Goal: Transaction & Acquisition: Purchase product/service

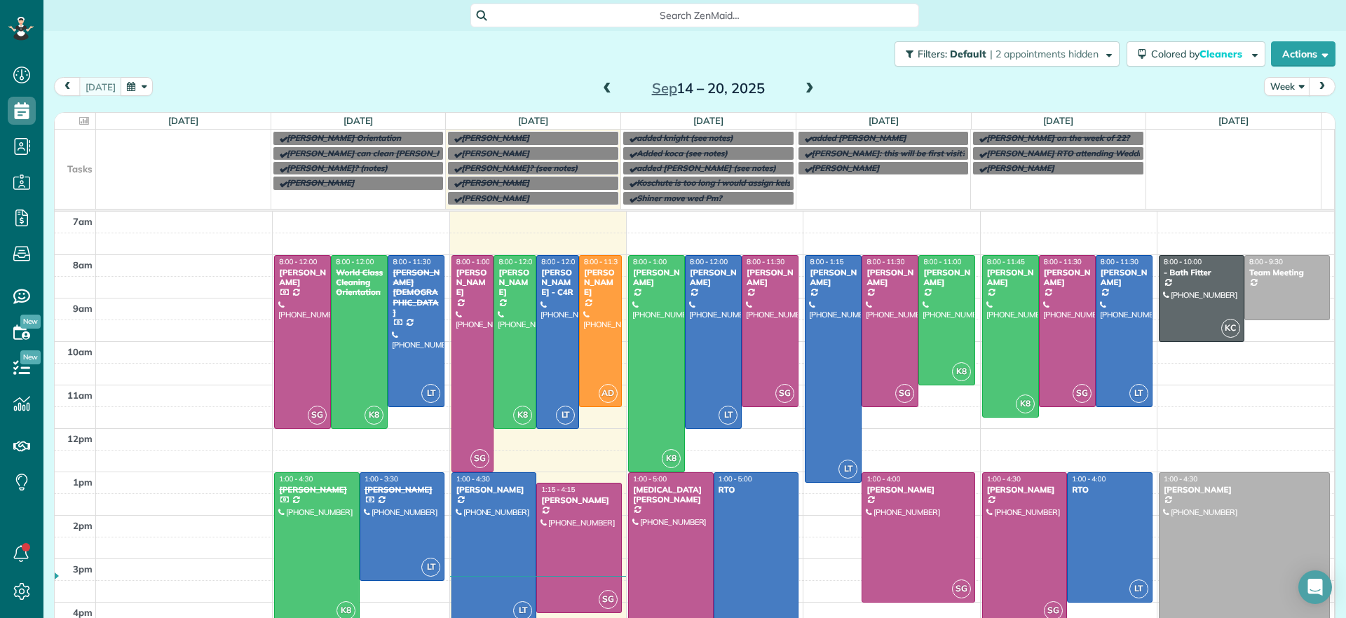
click at [498, 483] on div "1:00 - 4:30 James Crenshaw" at bounding box center [494, 484] width 77 height 20
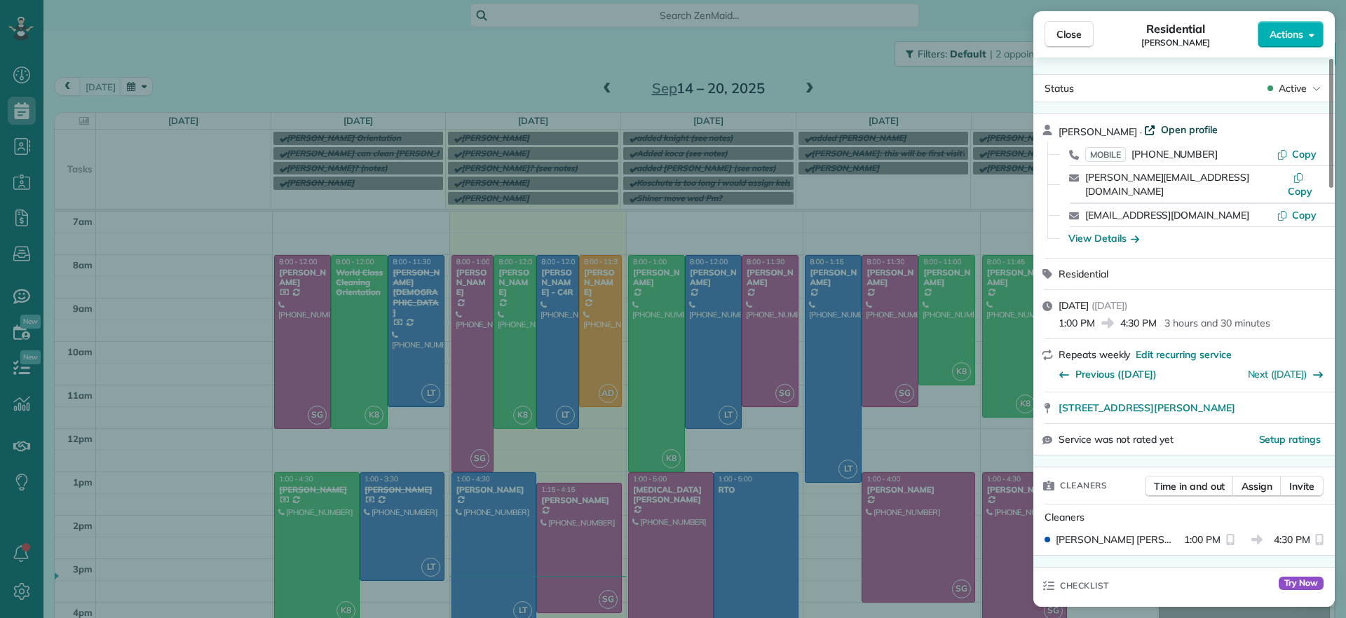
click at [1178, 126] on span "Open profile" at bounding box center [1189, 130] width 57 height 14
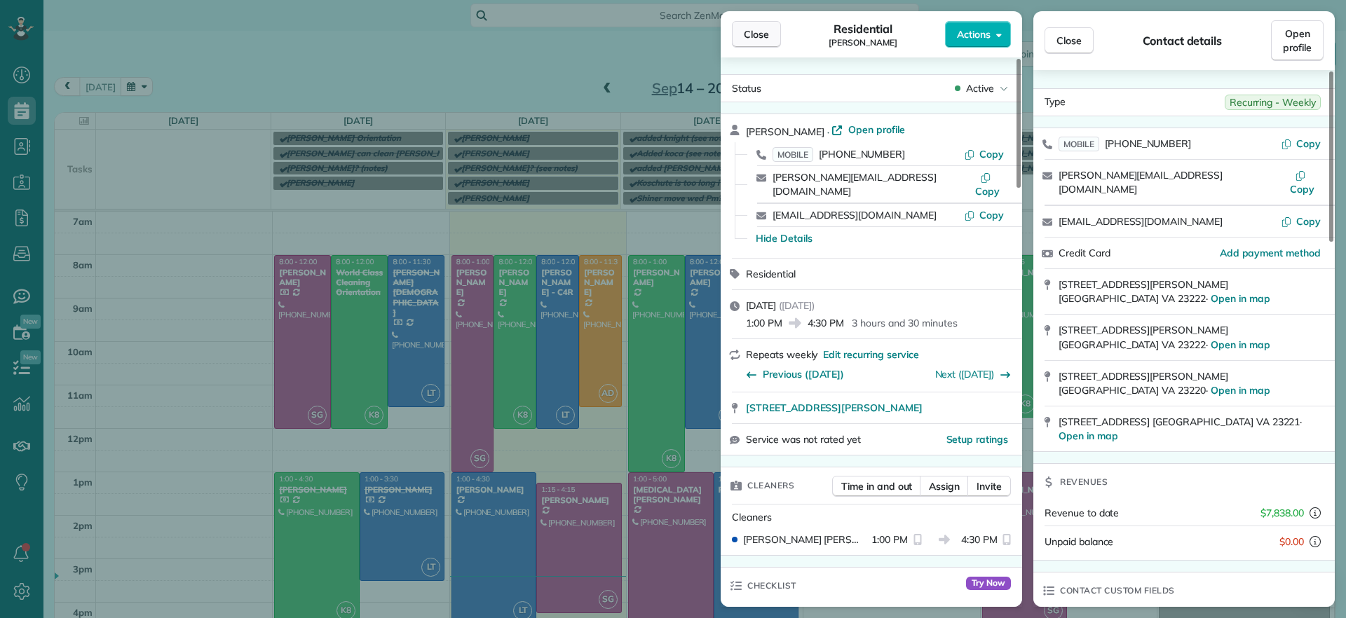
click at [769, 37] on button "Close" at bounding box center [756, 34] width 49 height 27
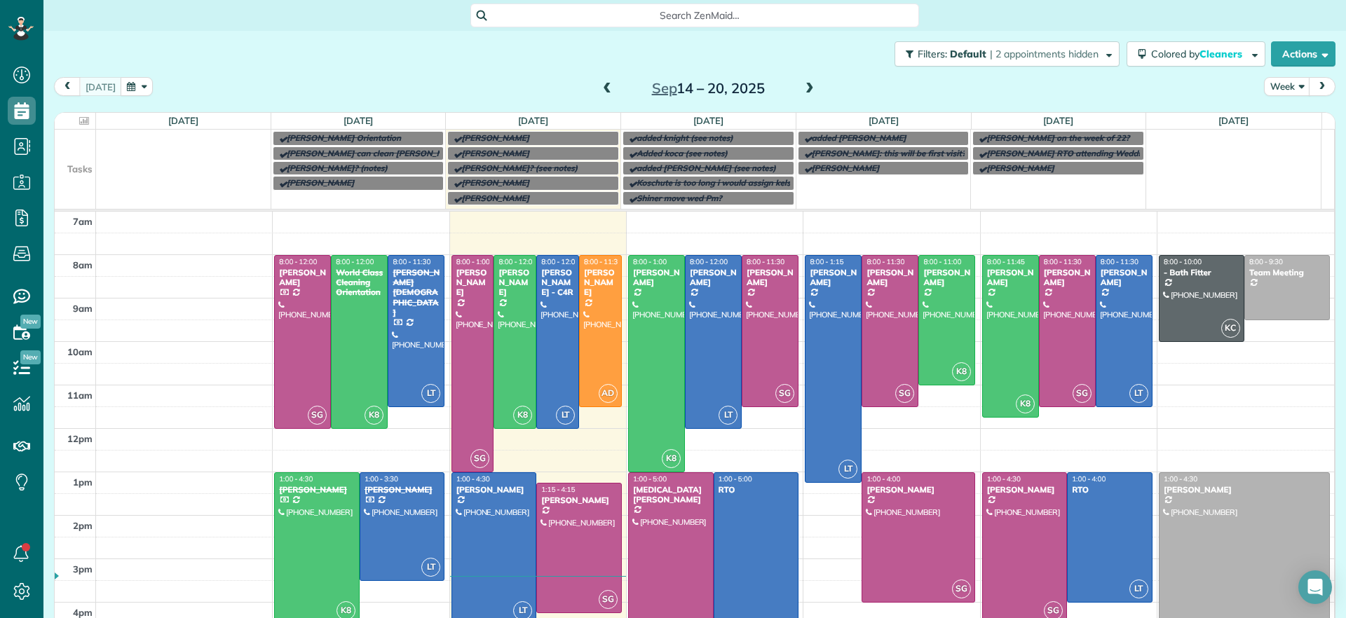
click at [503, 531] on div at bounding box center [494, 548] width 84 height 151
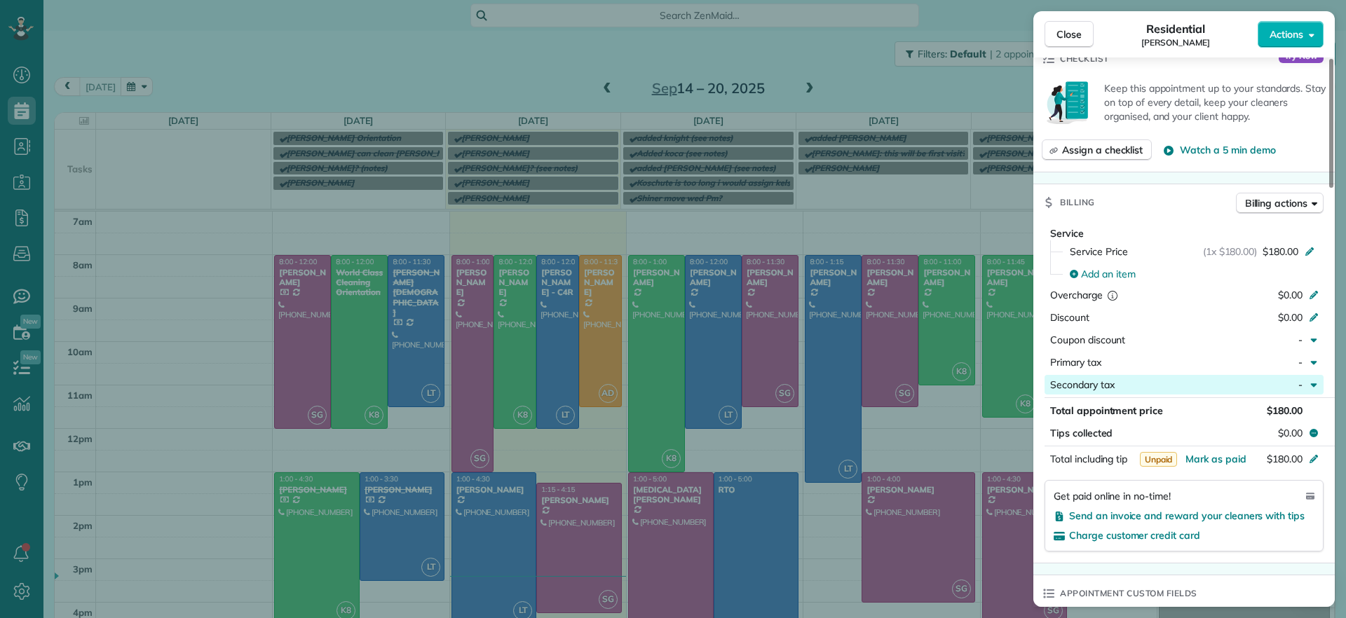
scroll to position [702, 0]
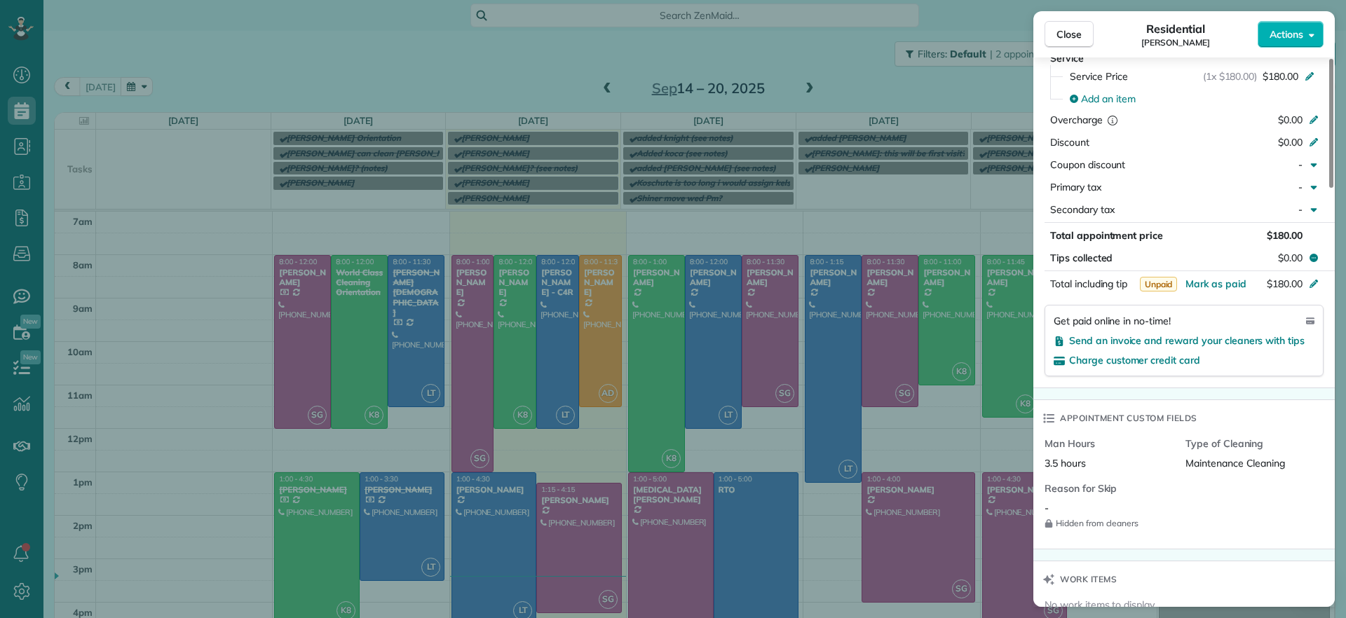
click at [1291, 229] on span "$180.00" at bounding box center [1284, 235] width 36 height 13
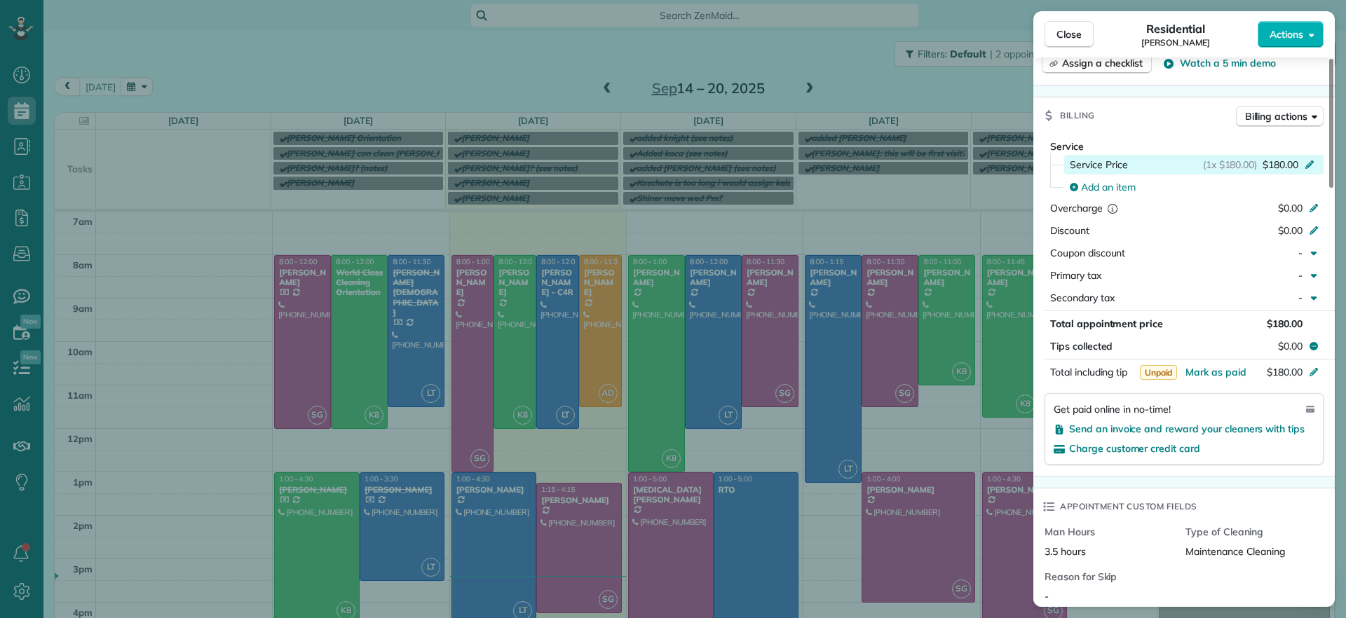
click at [1294, 158] on span "$180.00" at bounding box center [1280, 165] width 36 height 14
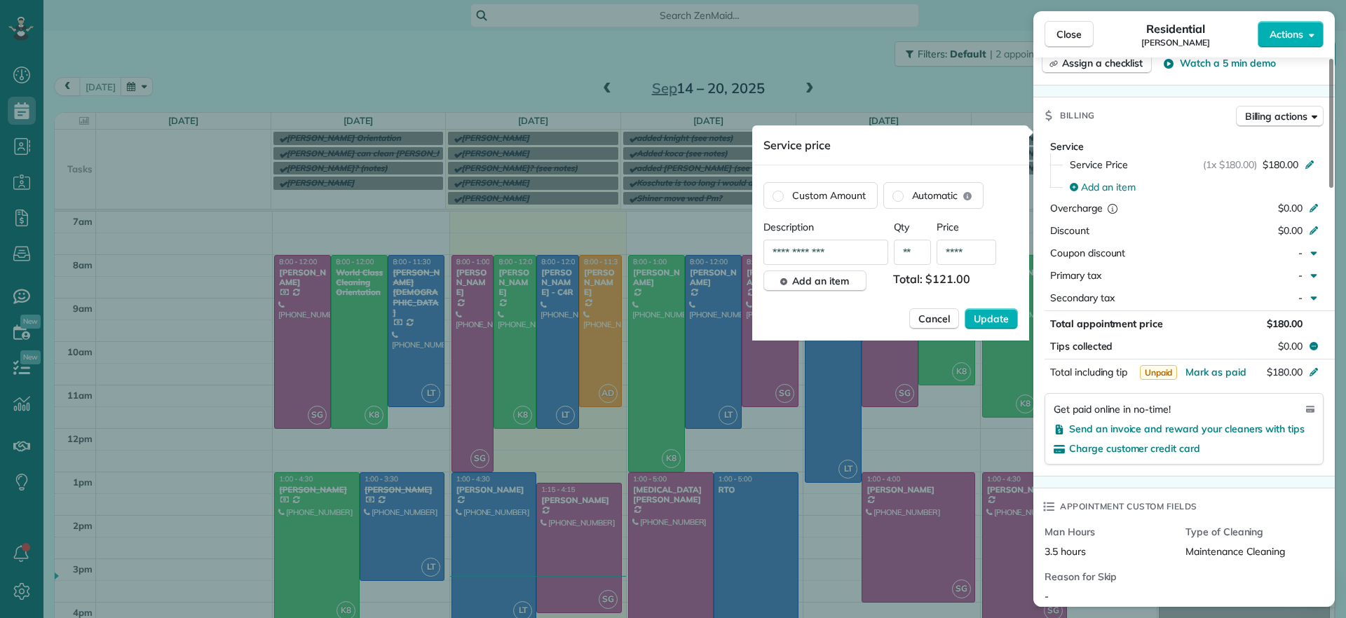
type input "****"
click at [999, 299] on div "**********" at bounding box center [890, 280] width 254 height 121
click at [997, 315] on span "Update" at bounding box center [990, 319] width 35 height 14
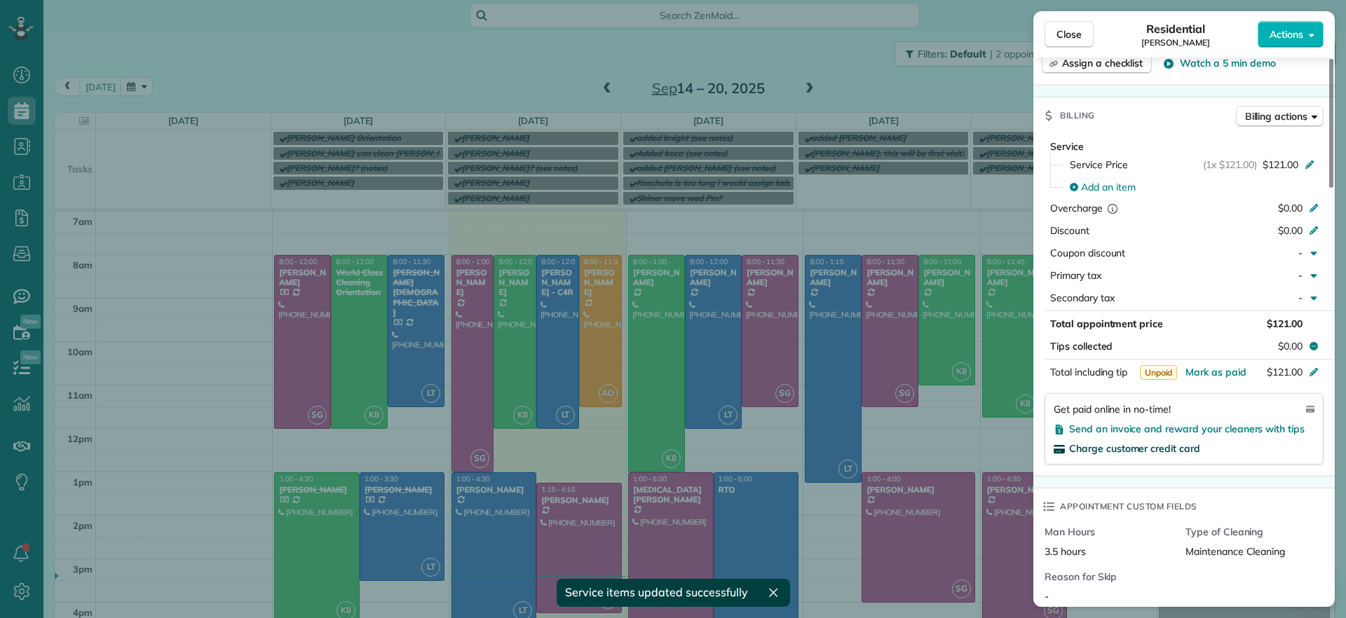
click at [1132, 442] on span "Charge customer credit card" at bounding box center [1134, 448] width 131 height 13
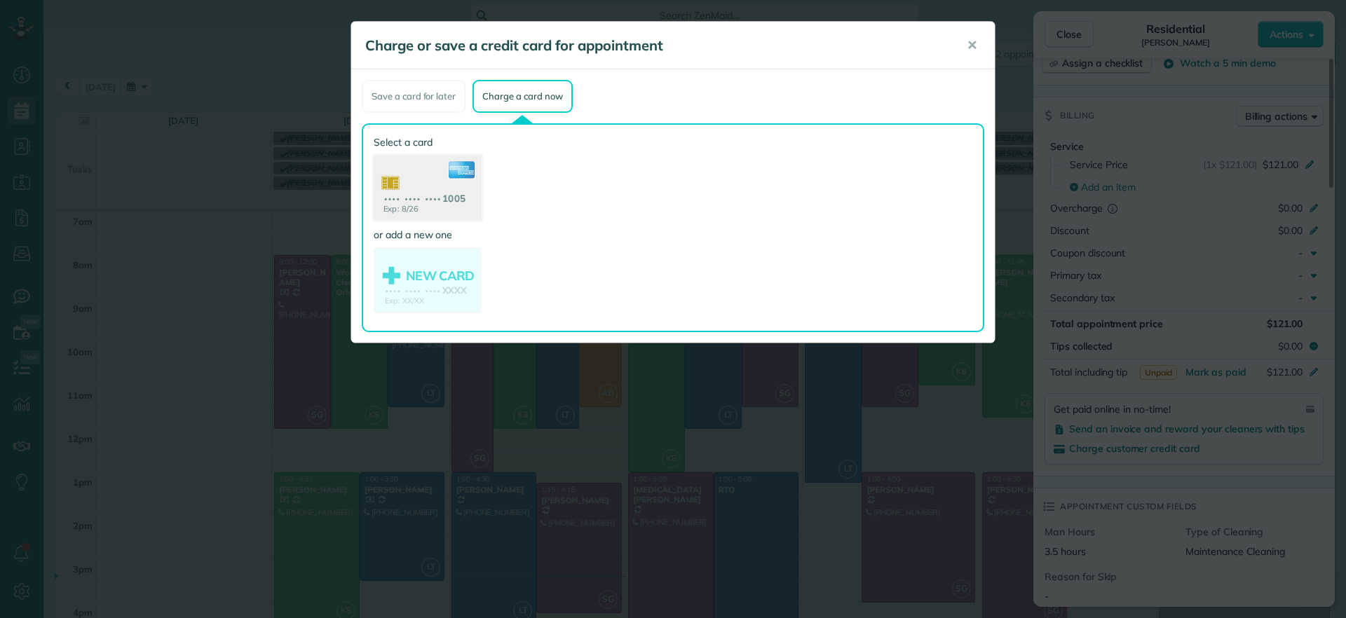
click at [442, 188] on use at bounding box center [428, 190] width 108 height 68
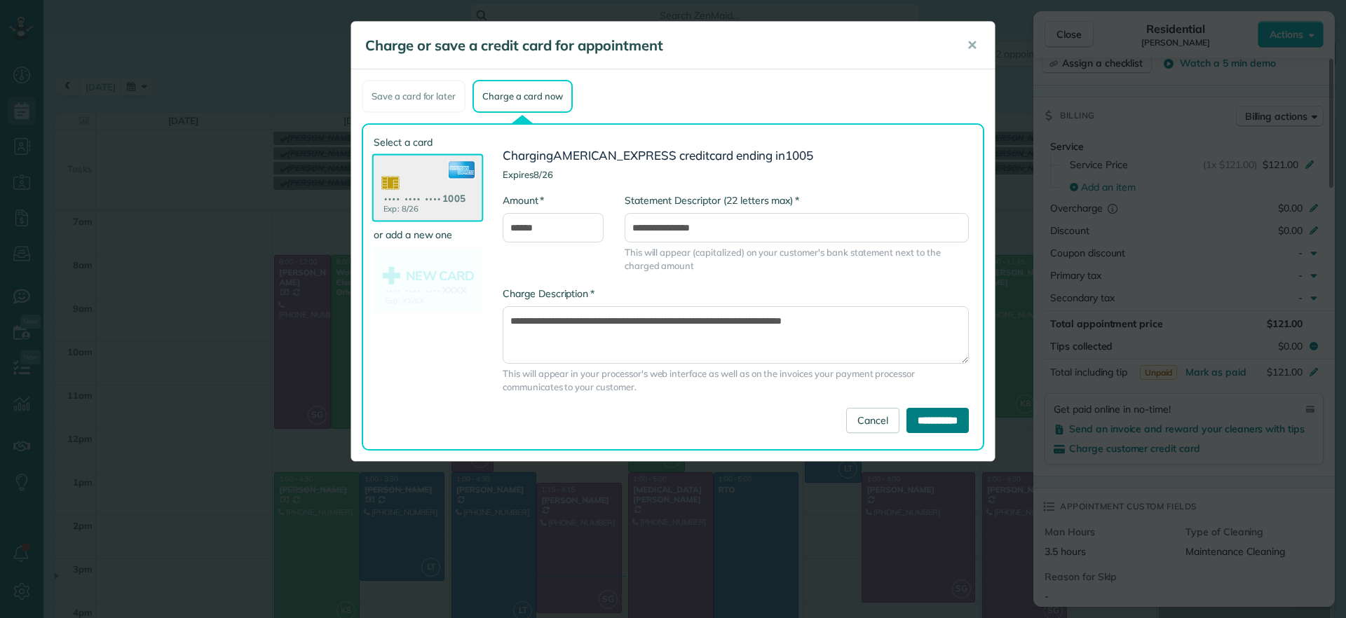
click at [912, 425] on input "**********" at bounding box center [937, 420] width 62 height 25
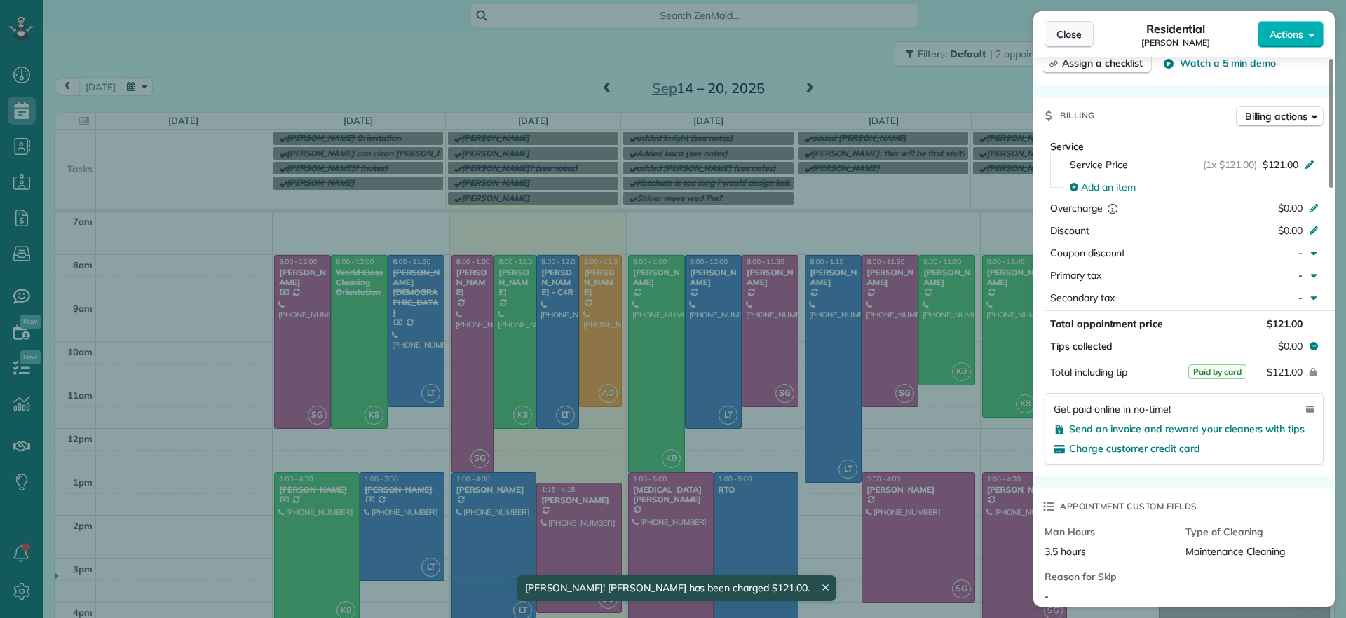
drag, startPoint x: 1062, startPoint y: 31, endPoint x: 1062, endPoint y: 46, distance: 15.4
click at [1062, 36] on span "Close" at bounding box center [1068, 34] width 25 height 14
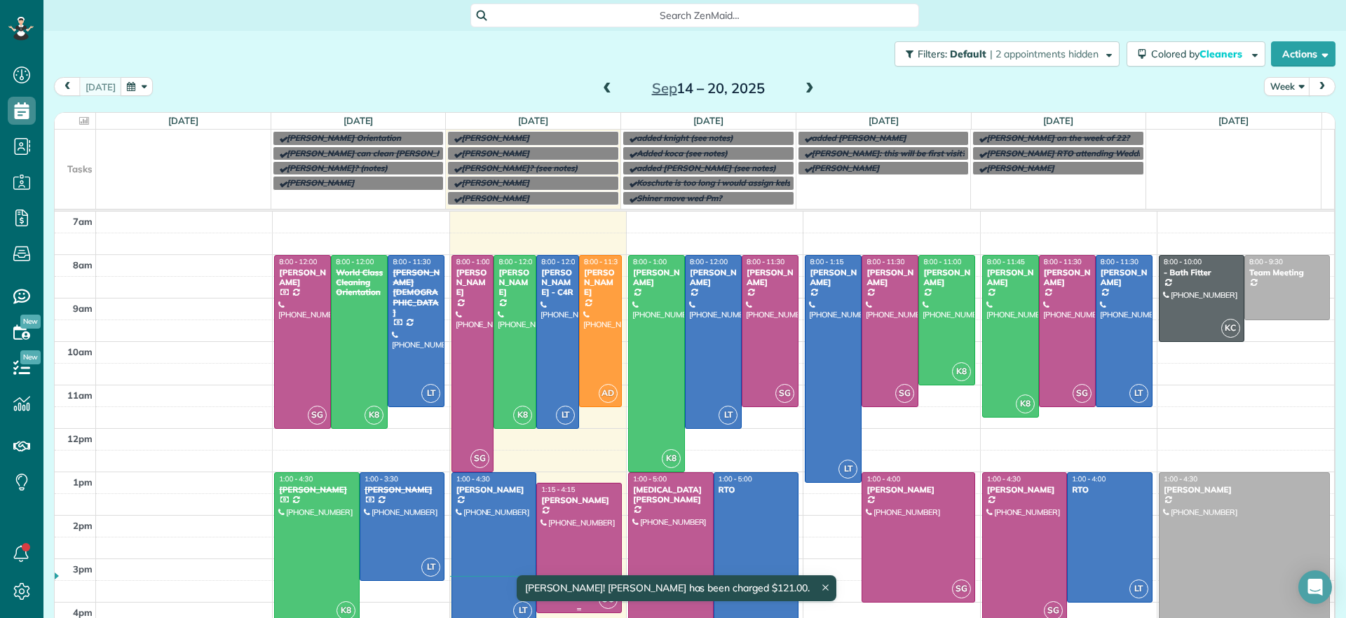
click at [577, 533] on div at bounding box center [579, 548] width 84 height 129
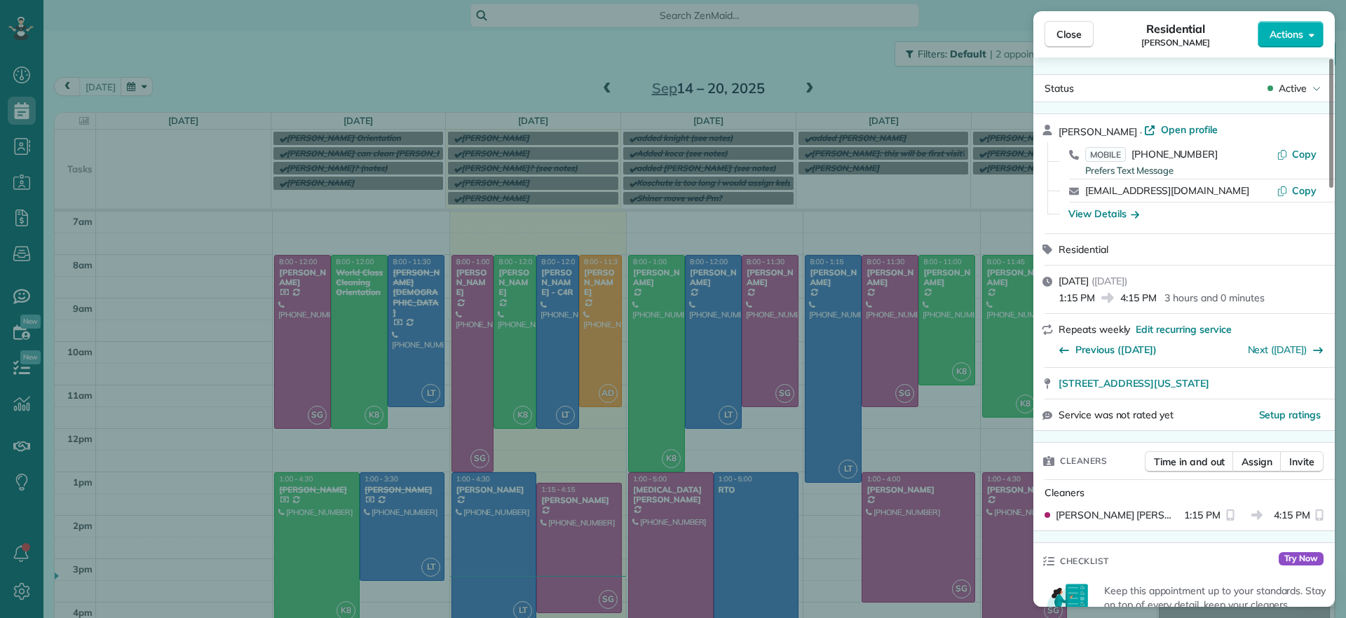
drag, startPoint x: 600, startPoint y: 345, endPoint x: 601, endPoint y: 354, distance: 9.1
click at [601, 345] on div "Close Residential Tracy Jones Actions Status Active Tracy Jones · Open profile …" at bounding box center [673, 309] width 1346 height 618
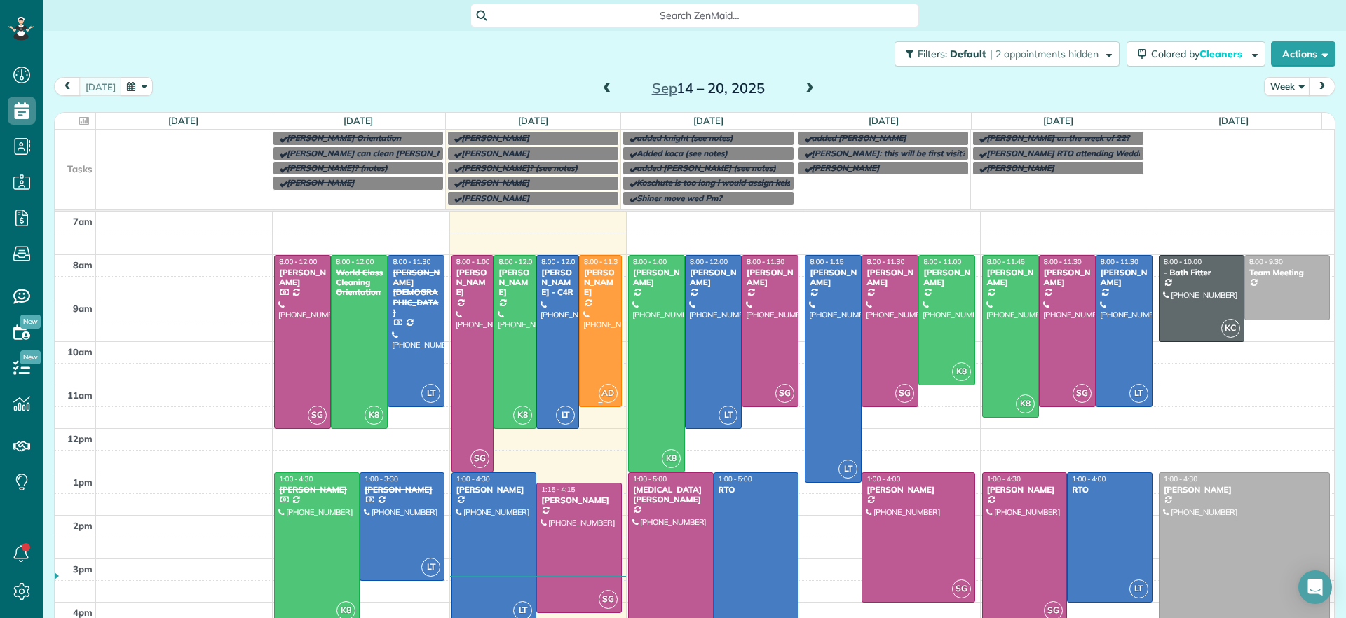
click at [601, 354] on div at bounding box center [600, 331] width 41 height 151
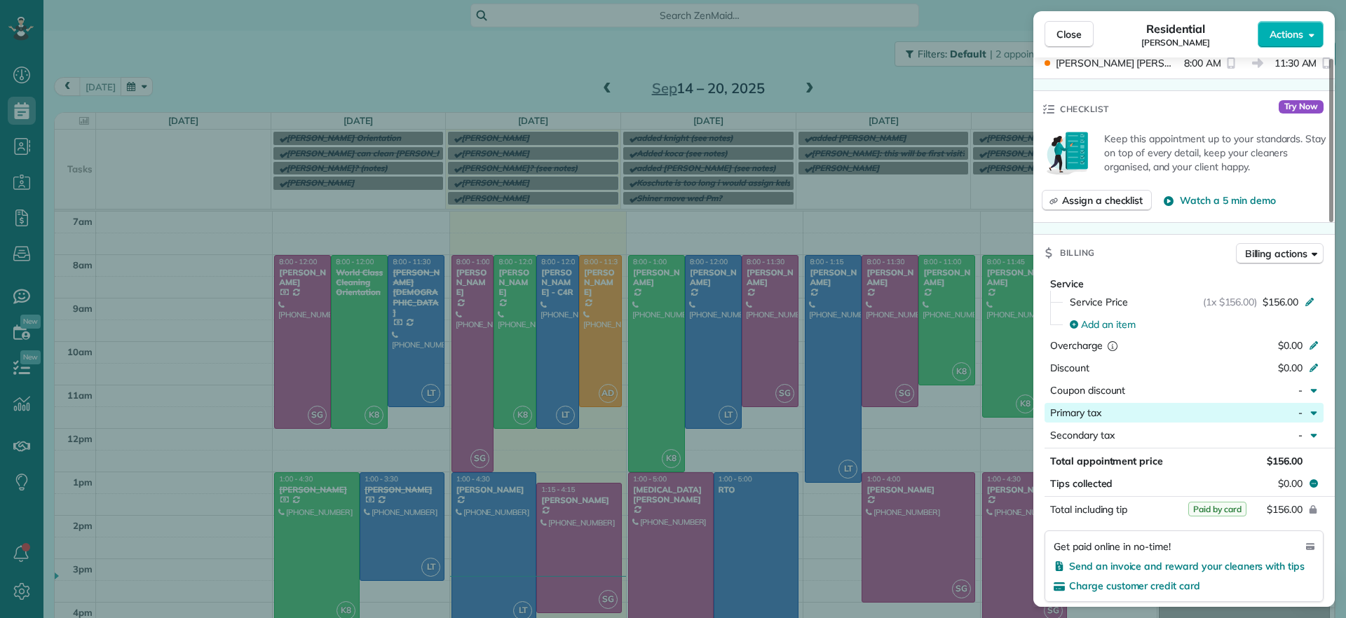
scroll to position [614, 0]
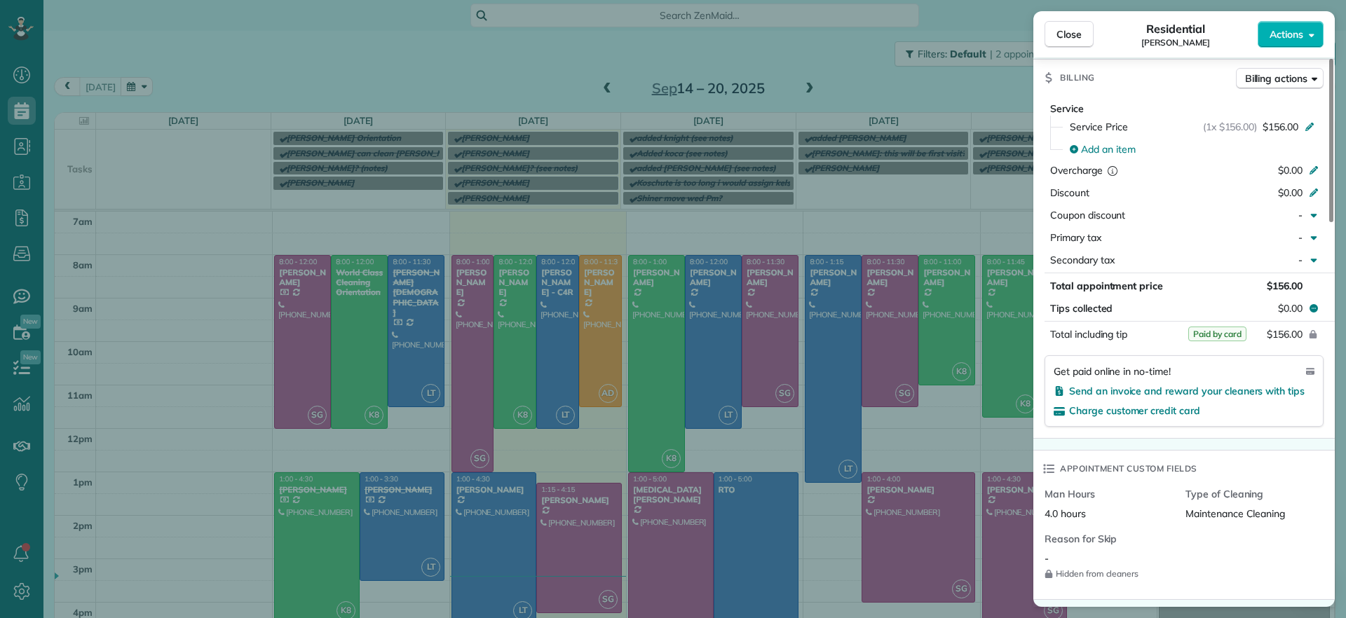
click at [911, 35] on div "Close Residential Molly Szkotak Actions Status Active Molly Szkotak · Open prof…" at bounding box center [673, 309] width 1346 height 618
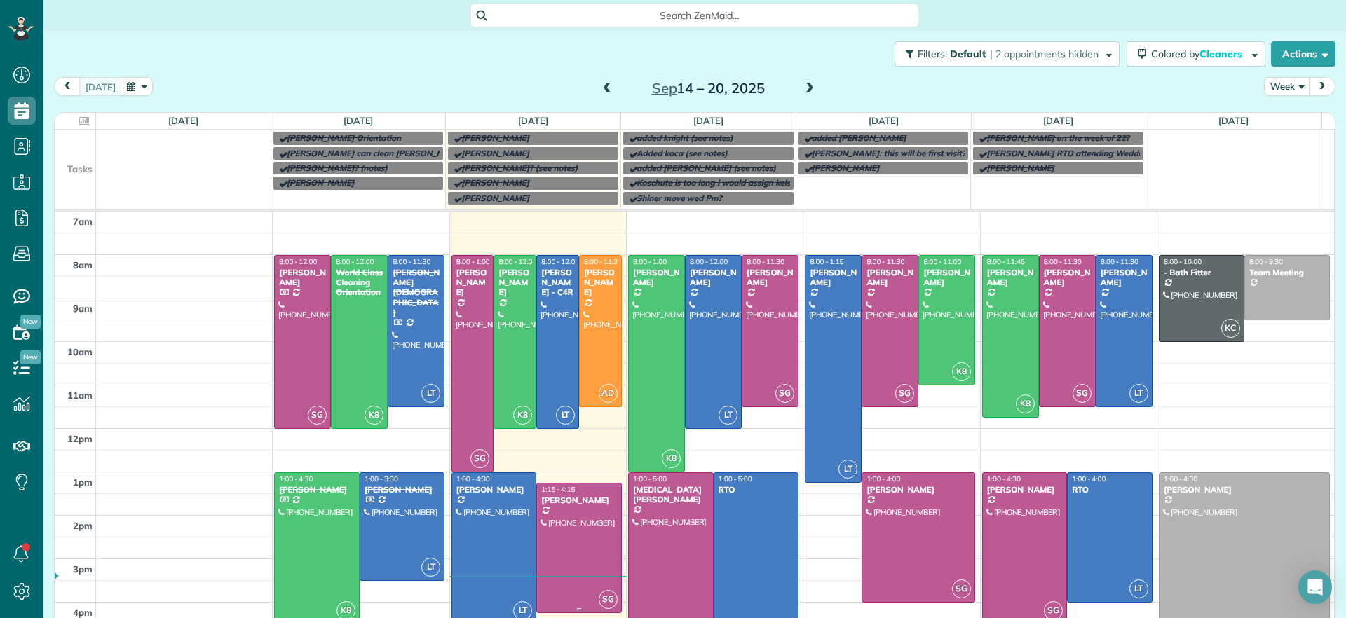
click at [588, 532] on div at bounding box center [579, 548] width 84 height 129
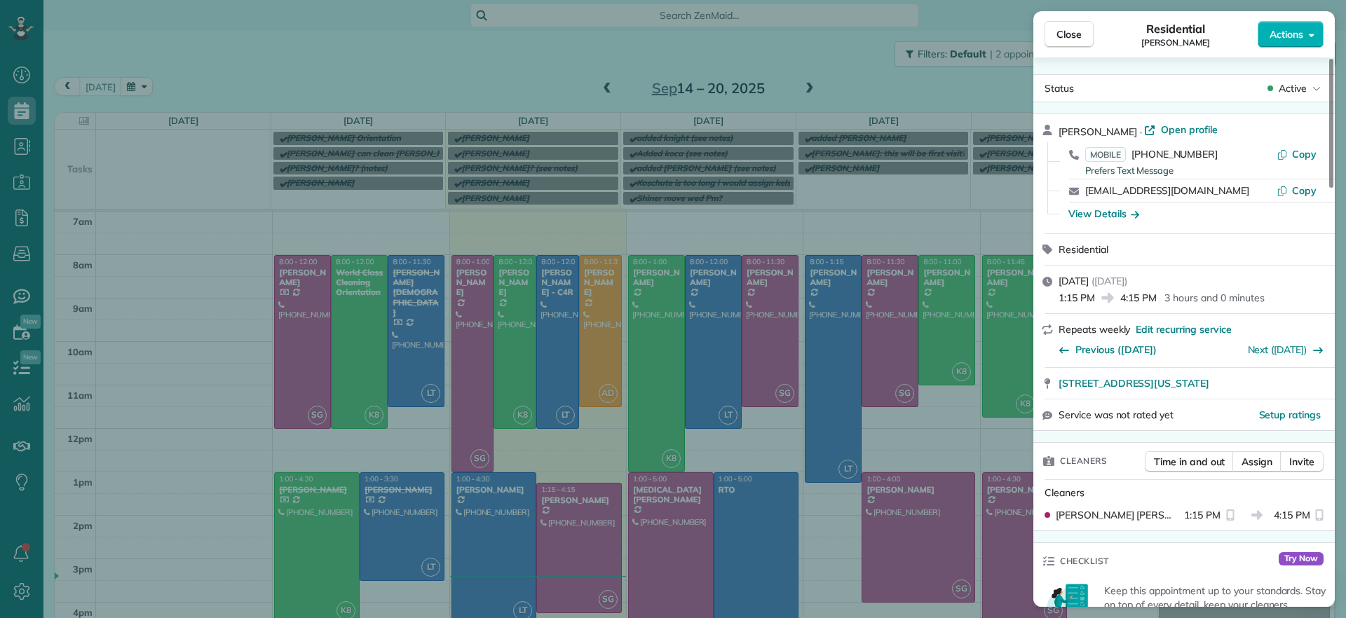
scroll to position [701, 0]
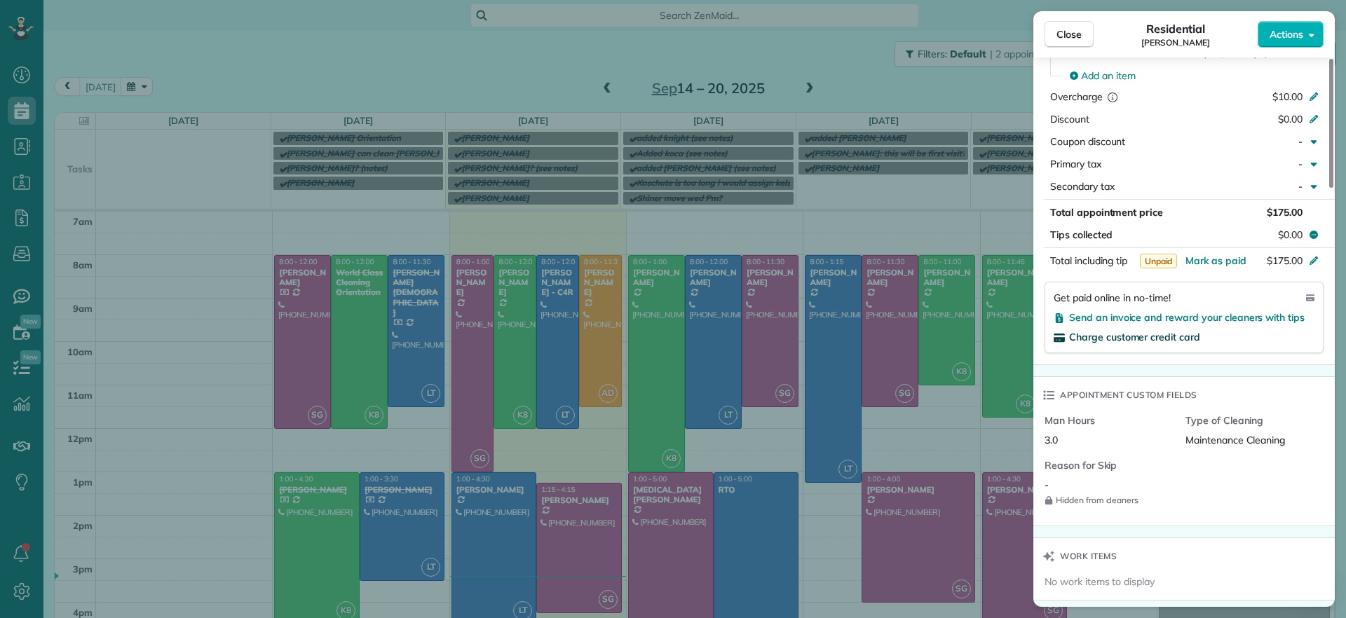
click at [1112, 341] on span "Charge customer credit card" at bounding box center [1134, 337] width 131 height 13
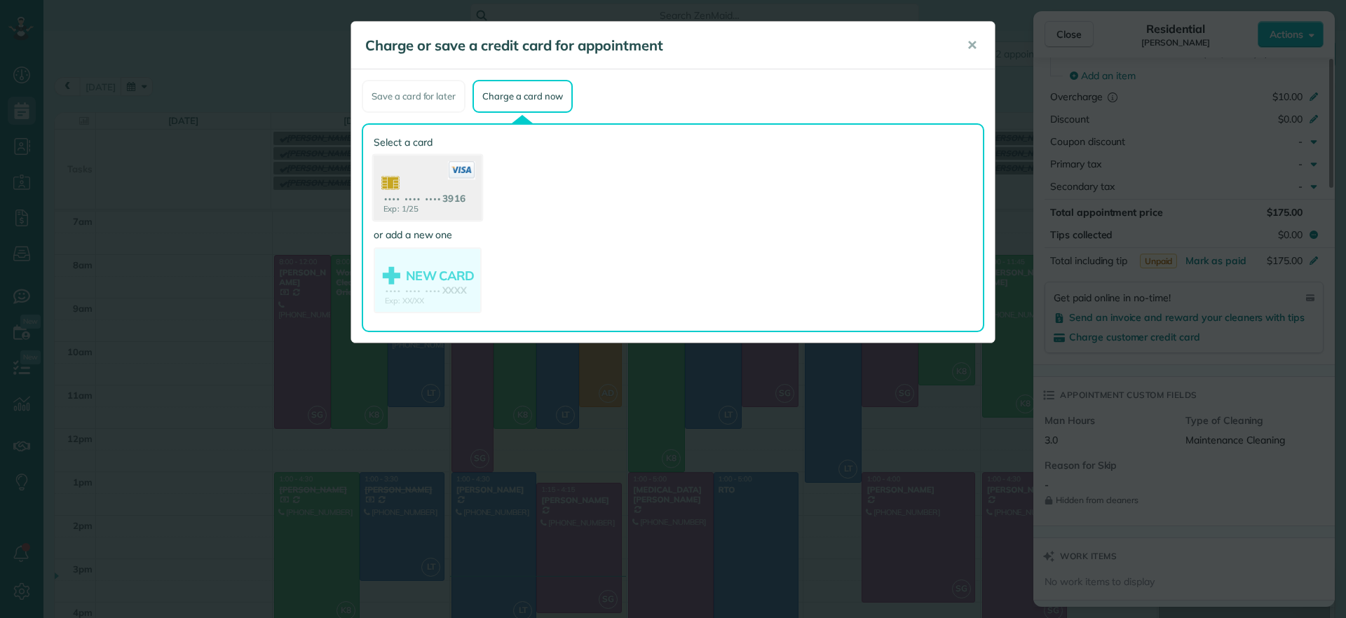
drag, startPoint x: 429, startPoint y: 199, endPoint x: 437, endPoint y: 205, distance: 10.5
click at [430, 199] on use at bounding box center [428, 190] width 108 height 68
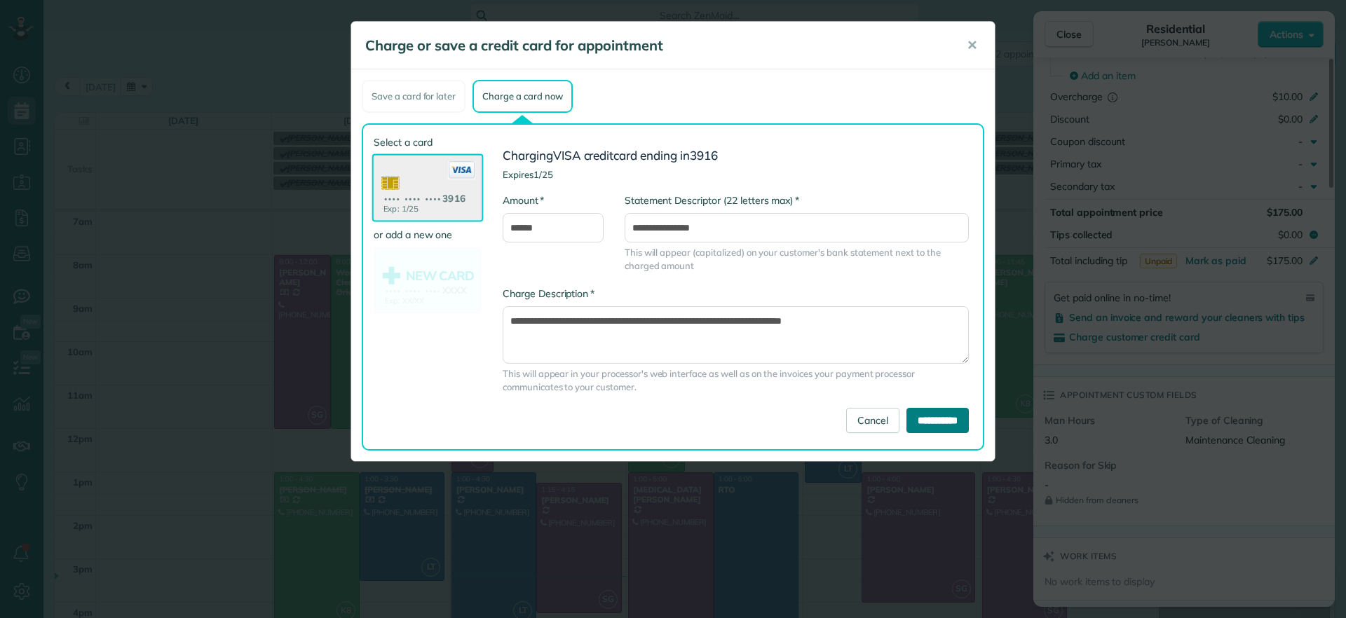
click at [913, 423] on input "**********" at bounding box center [937, 420] width 62 height 25
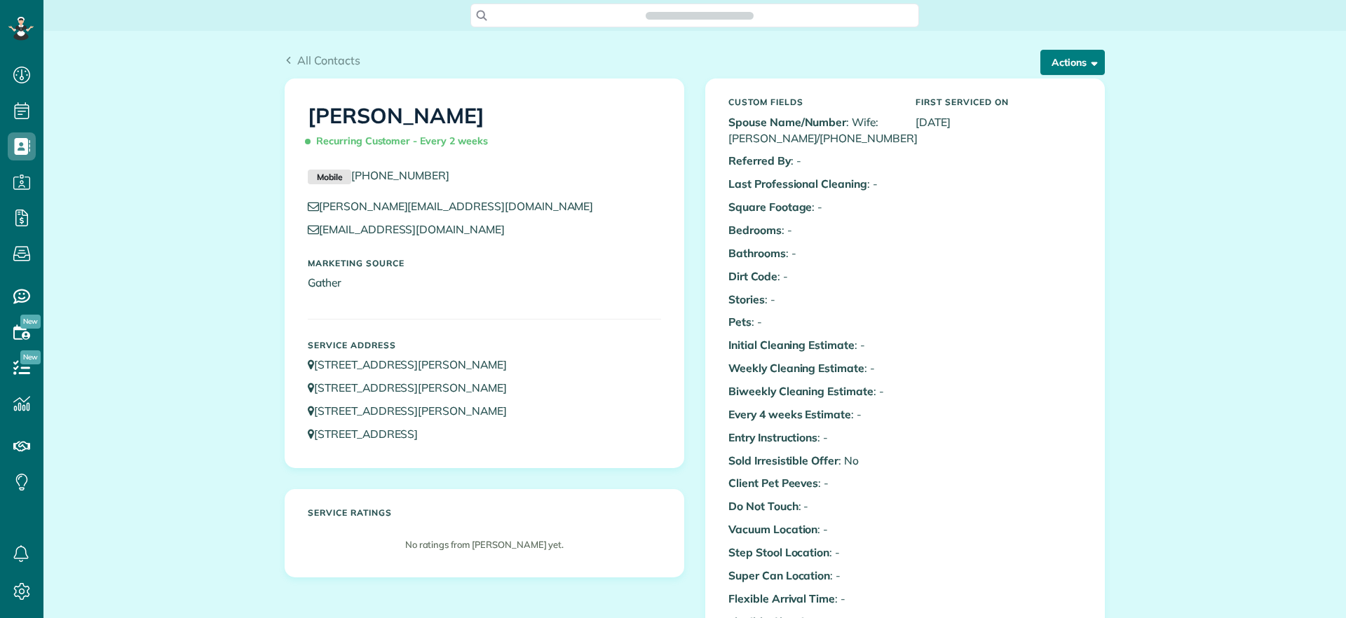
scroll to position [6, 6]
click at [1078, 67] on button "Actions" at bounding box center [1072, 62] width 64 height 25
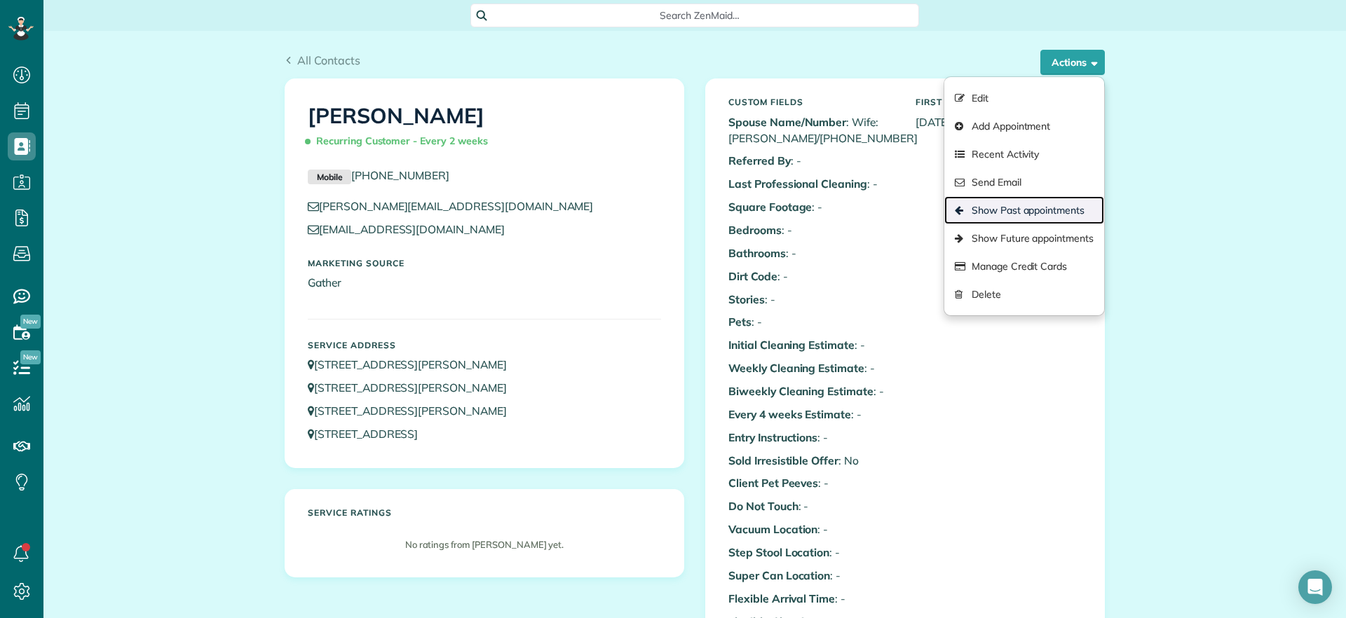
click at [1046, 205] on link "Show Past appointments" at bounding box center [1024, 210] width 160 height 28
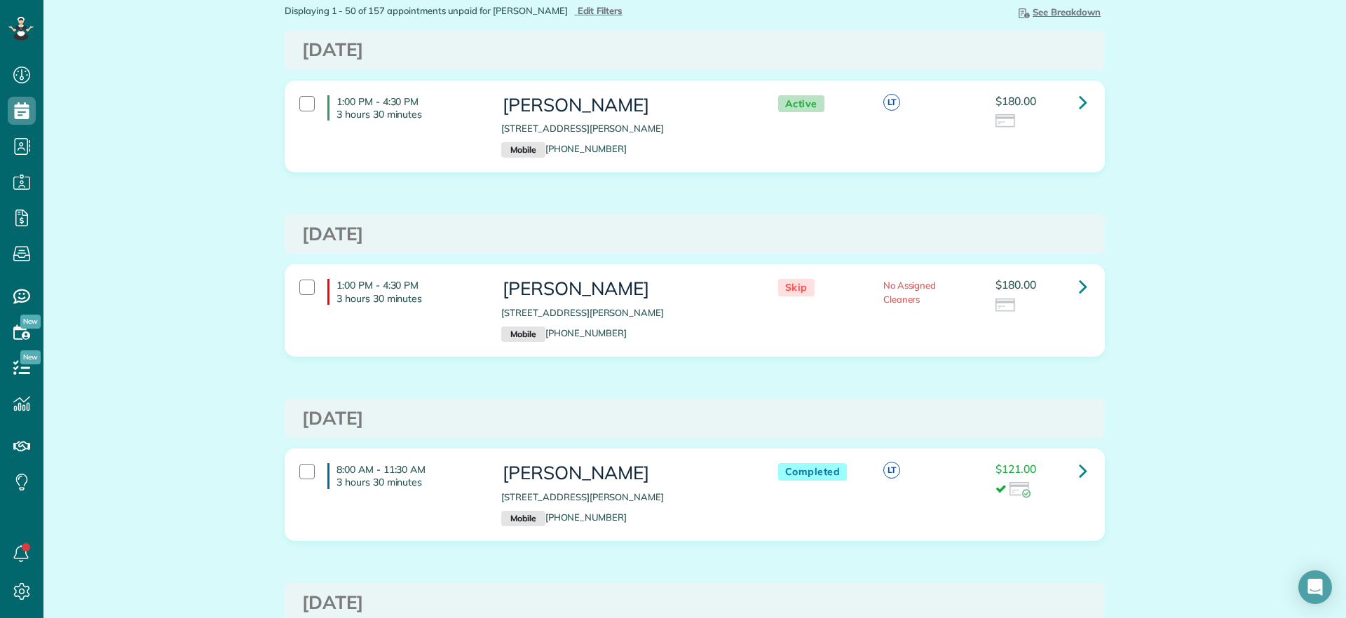
scroll to position [263, 0]
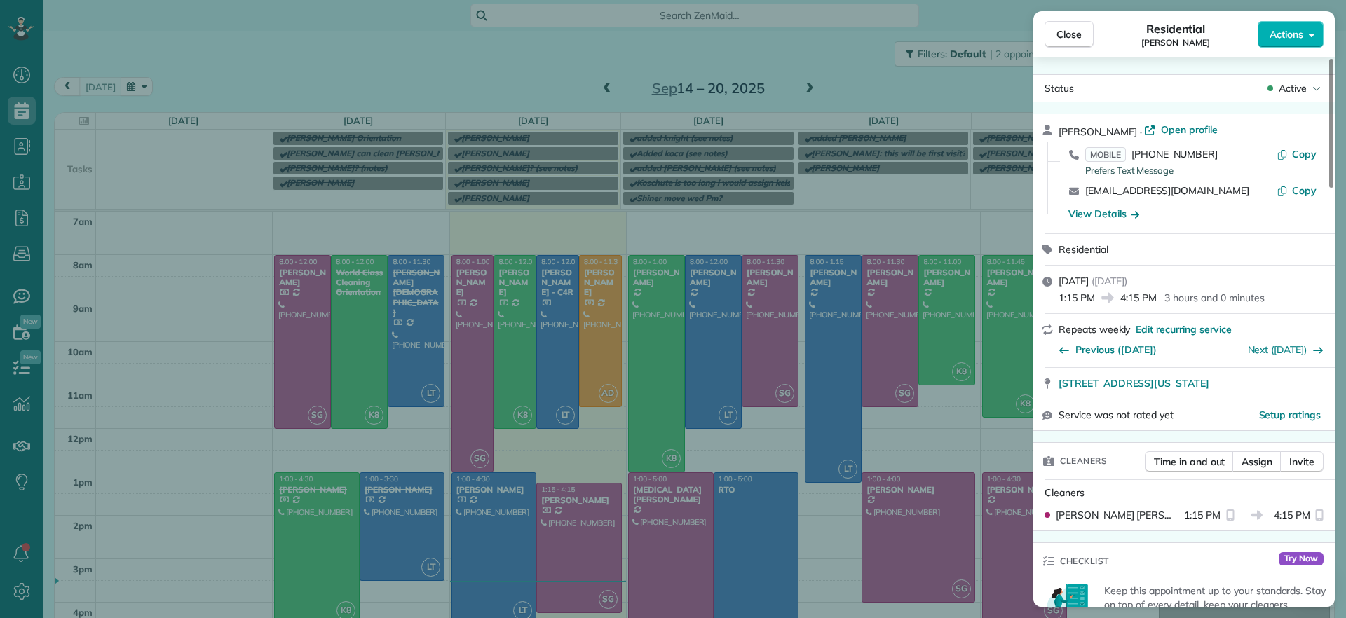
scroll to position [6, 6]
click at [233, 68] on div "Close Residential Tracy Jones Actions Status Active Tracy Jones · Open profile …" at bounding box center [673, 309] width 1346 height 618
